Goal: Check status: Check status

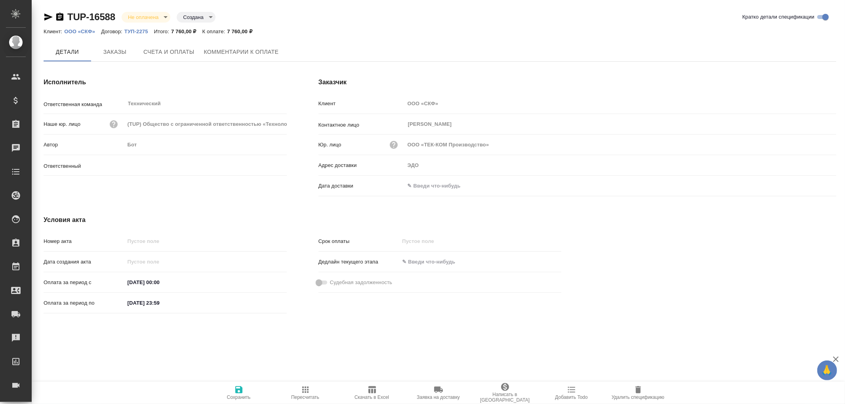
type input "Никифорова Валерия"
click at [175, 48] on span "Счета и оплаты" at bounding box center [168, 53] width 51 height 10
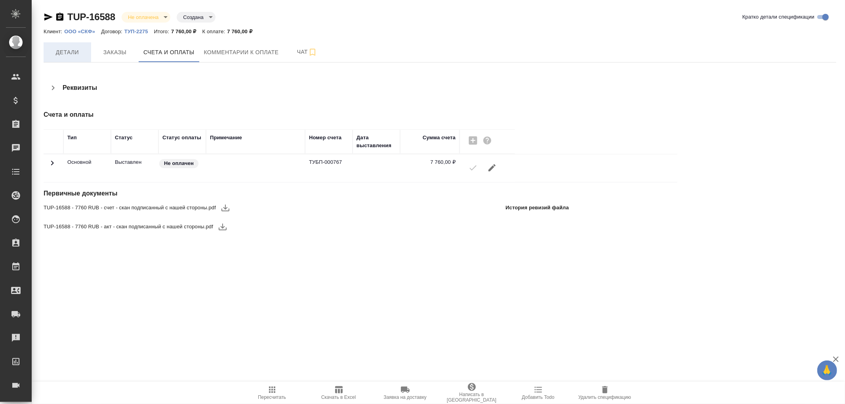
click at [74, 48] on span "Детали" at bounding box center [67, 53] width 38 height 10
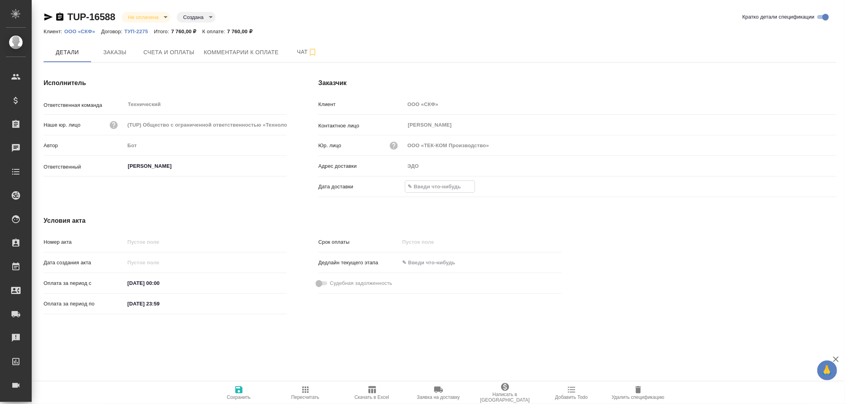
drag, startPoint x: 430, startPoint y: 184, endPoint x: 436, endPoint y: 185, distance: 6.0
click at [430, 185] on input "text" at bounding box center [439, 186] width 69 height 11
click at [811, 188] on icon "button" at bounding box center [813, 186] width 10 height 10
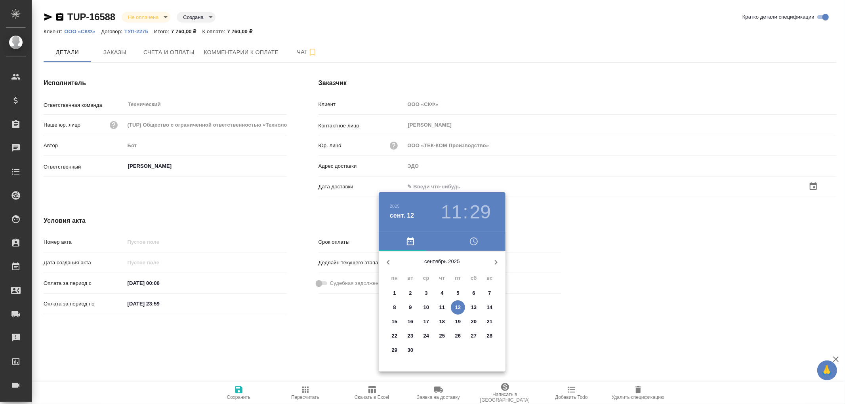
click at [457, 306] on p "12" at bounding box center [458, 308] width 6 height 8
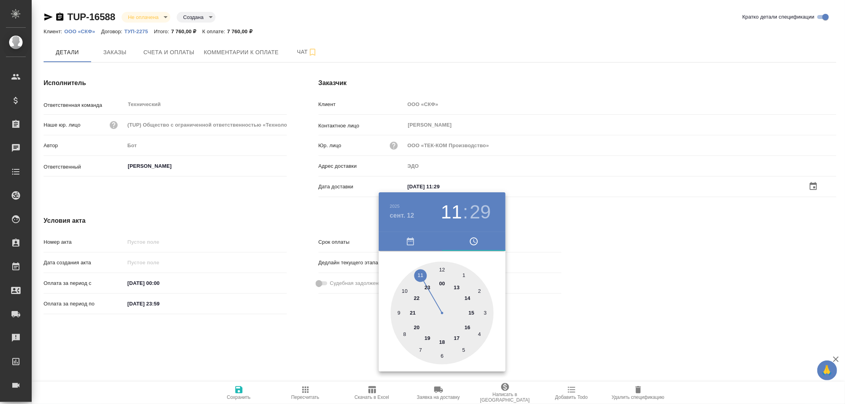
type input "12.09.2025 11:29"
click at [235, 389] on div at bounding box center [422, 202] width 845 height 404
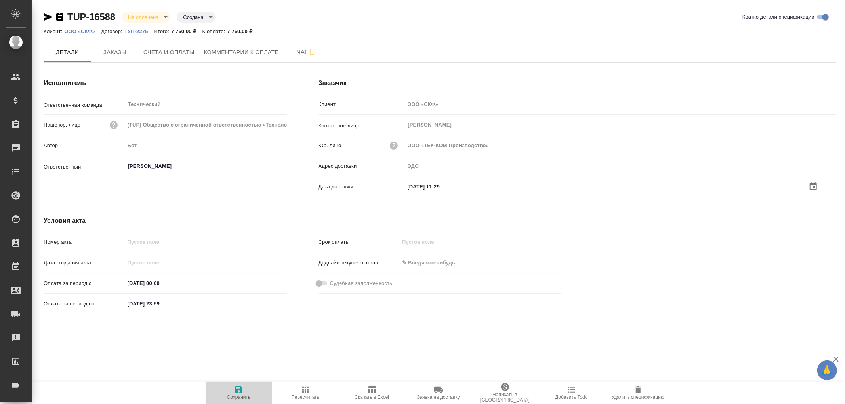
click at [239, 387] on icon "button" at bounding box center [239, 390] width 10 height 10
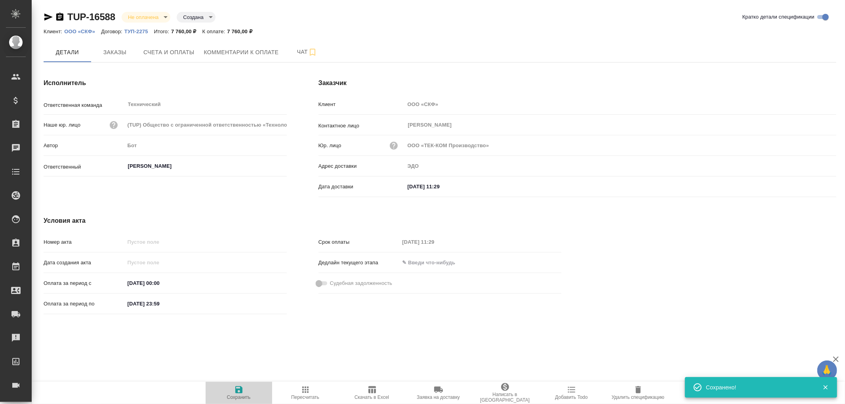
click at [239, 387] on icon "button" at bounding box center [239, 390] width 10 height 10
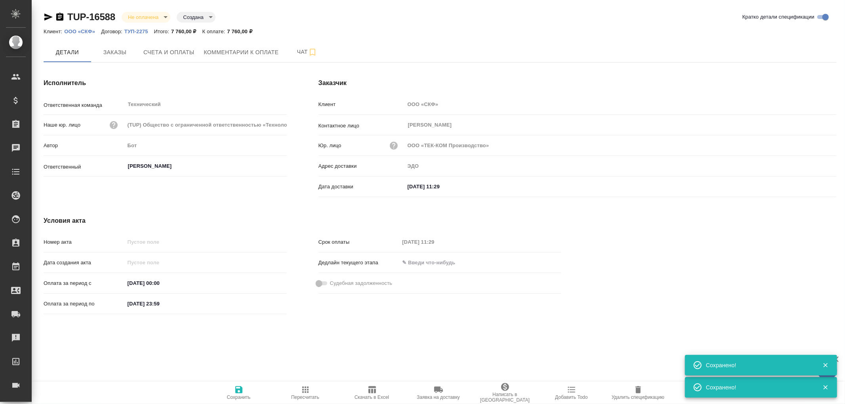
click at [239, 387] on icon "button" at bounding box center [239, 390] width 10 height 10
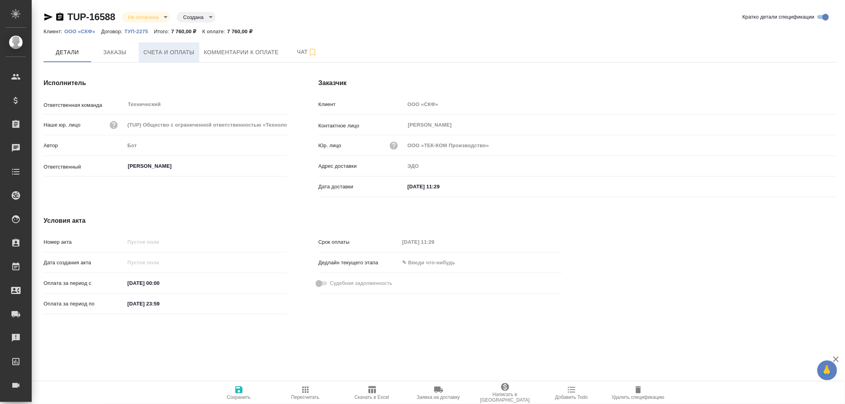
click at [162, 54] on span "Счета и оплаты" at bounding box center [168, 53] width 51 height 10
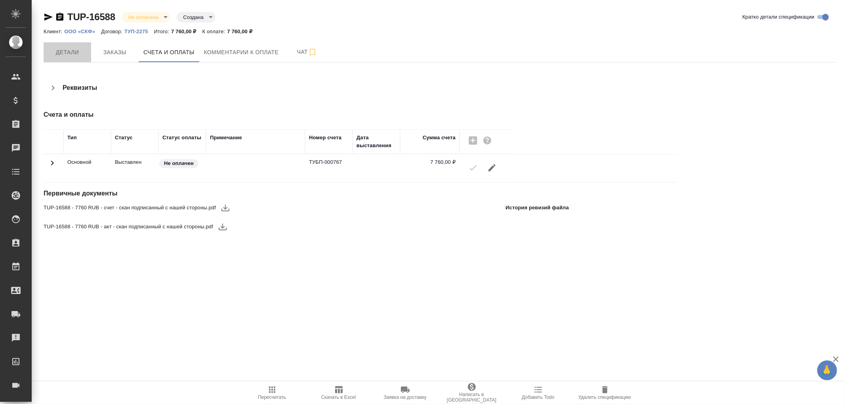
drag, startPoint x: 55, startPoint y: 52, endPoint x: 207, endPoint y: 146, distance: 178.4
click at [56, 52] on span "Детали" at bounding box center [67, 53] width 38 height 10
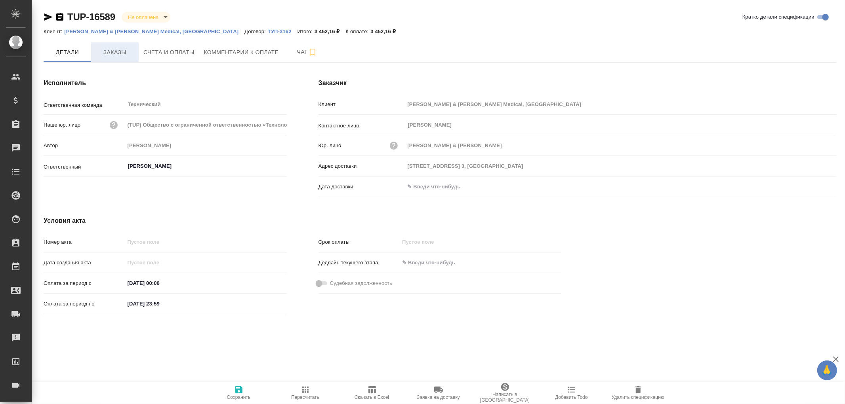
click at [108, 54] on span "Заказы" at bounding box center [115, 53] width 38 height 10
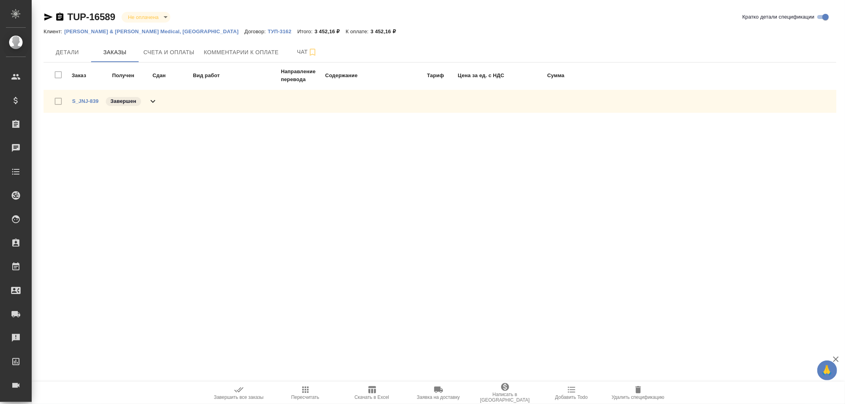
click at [152, 97] on icon at bounding box center [153, 102] width 10 height 10
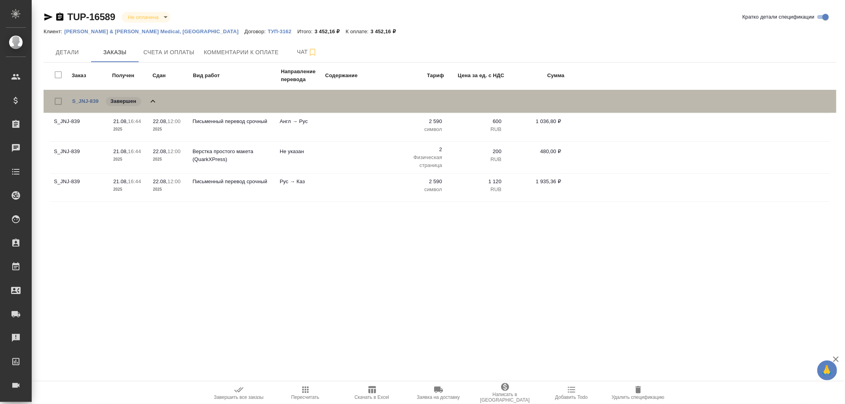
click at [152, 97] on icon at bounding box center [153, 102] width 10 height 10
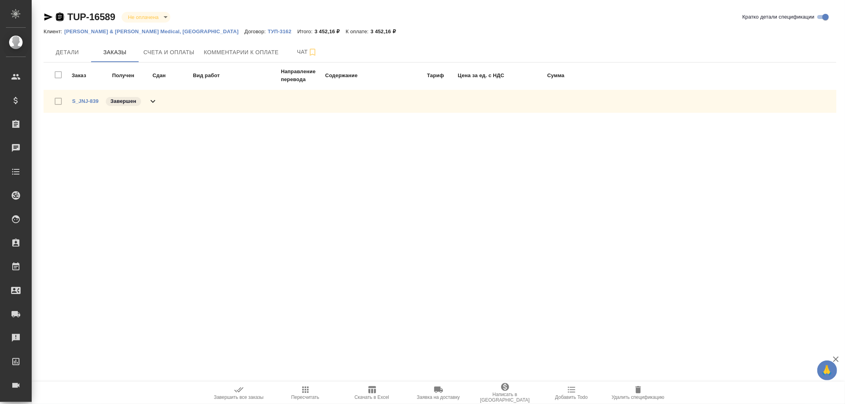
click at [59, 18] on icon "button" at bounding box center [59, 17] width 7 height 8
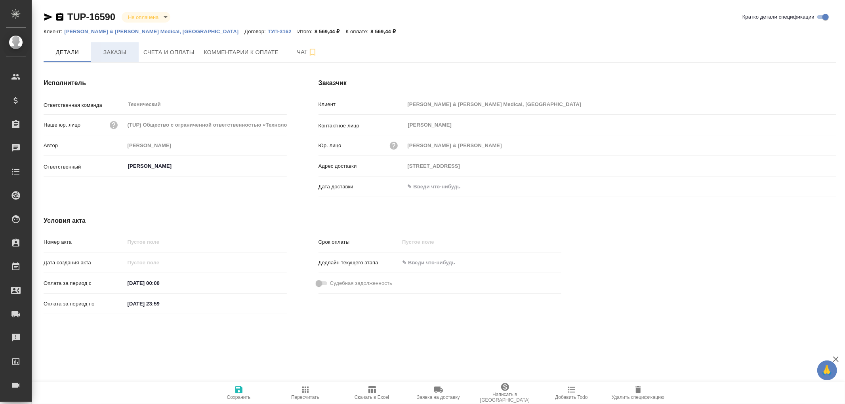
click at [115, 50] on span "Заказы" at bounding box center [115, 53] width 38 height 10
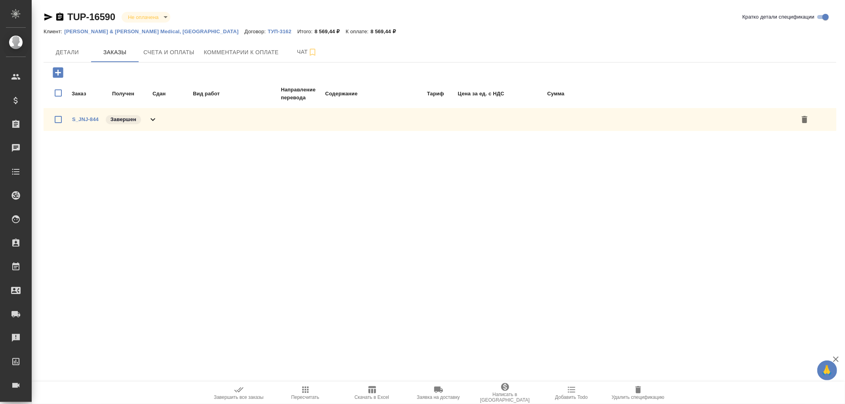
drag, startPoint x: 59, startPoint y: 17, endPoint x: 207, endPoint y: 29, distance: 148.2
click at [60, 17] on icon "button" at bounding box center [59, 17] width 7 height 8
